Goal: Task Accomplishment & Management: Use online tool/utility

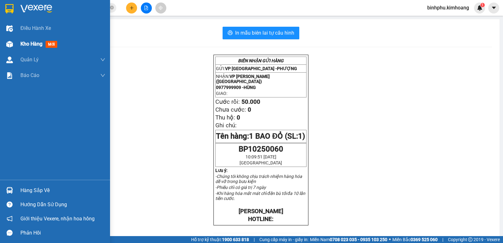
click at [13, 47] on div at bounding box center [9, 44] width 11 height 11
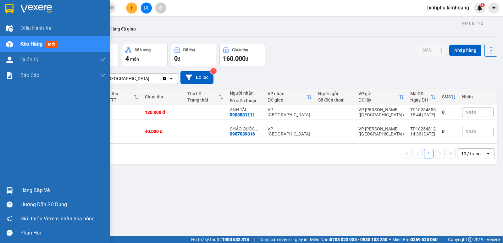
click at [23, 184] on div "Hàng sắp về" at bounding box center [55, 190] width 110 height 14
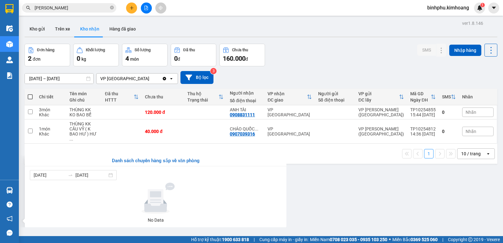
drag, startPoint x: 281, startPoint y: 47, endPoint x: 281, endPoint y: 53, distance: 5.7
click at [282, 49] on section "Kết quả tìm kiếm ( 28 ) Bộ lọc Mã ĐH Trạng thái Món hàng Thu hộ Tổng cước Chưa …" at bounding box center [251, 121] width 503 height 243
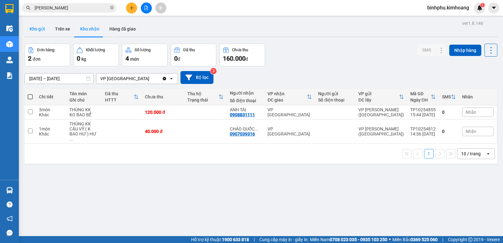
click at [46, 30] on button "Kho gửi" at bounding box center [37, 28] width 25 height 15
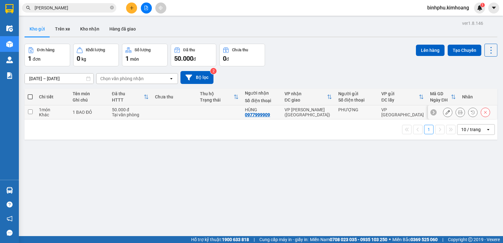
click at [166, 117] on td at bounding box center [174, 112] width 45 height 14
checkbox input "true"
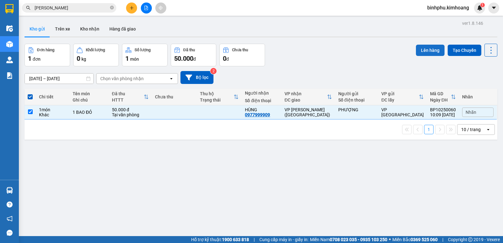
click at [416, 47] on button "Lên hàng" at bounding box center [430, 50] width 29 height 11
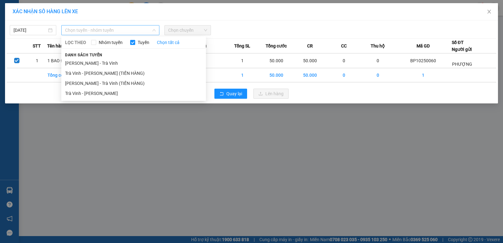
click at [142, 35] on span "Chọn tuyến - nhóm tuyến" at bounding box center [110, 29] width 91 height 9
click at [133, 95] on li "Trà Vinh - [PERSON_NAME]" at bounding box center [133, 93] width 145 height 10
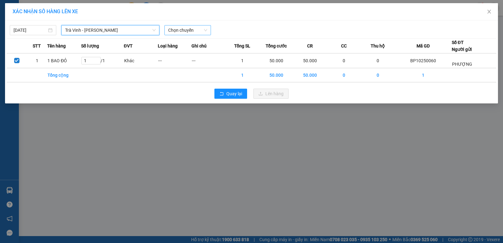
click at [196, 33] on span "Chọn chuyến" at bounding box center [187, 29] width 39 height 9
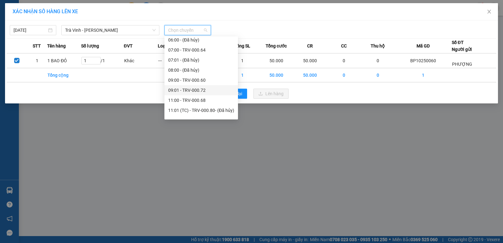
scroll to position [94, 0]
click at [186, 93] on div "11:00 - TRV-000.68" at bounding box center [201, 89] width 74 height 10
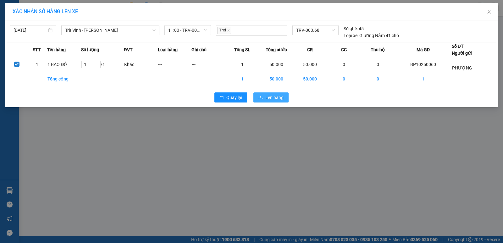
click at [263, 98] on button "Lên hàng" at bounding box center [270, 97] width 35 height 10
